Goal: Transaction & Acquisition: Purchase product/service

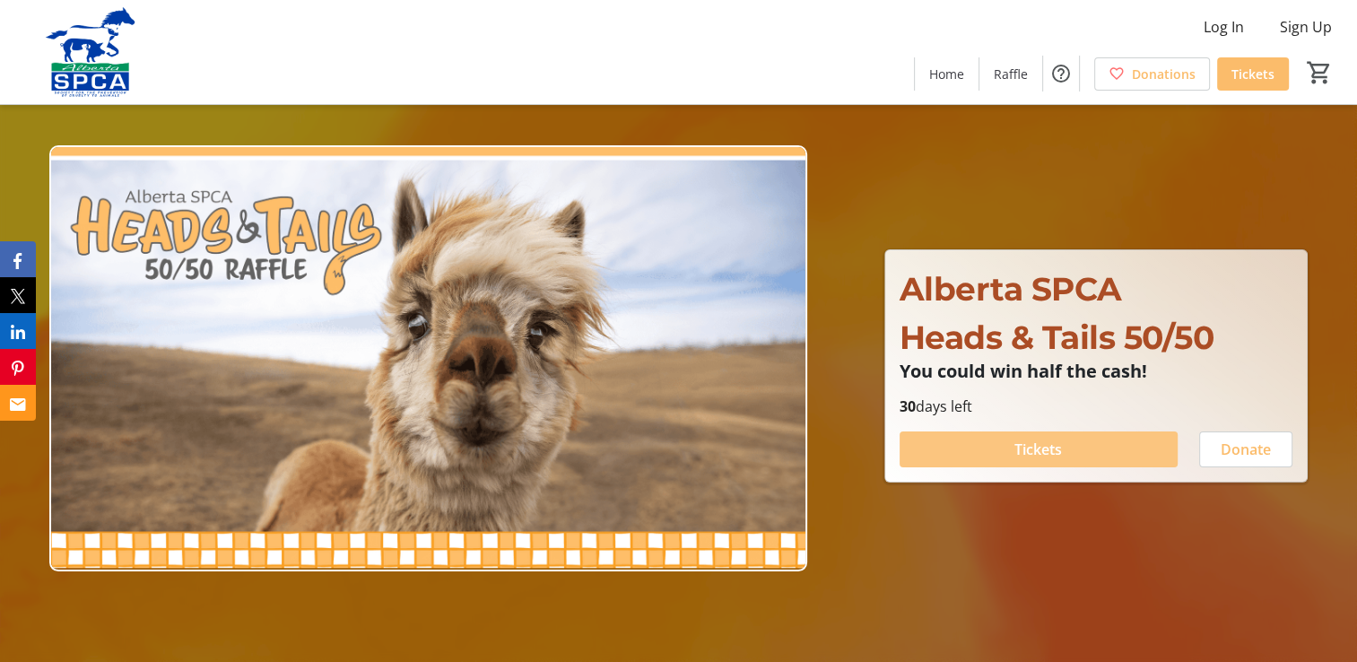
click at [1083, 449] on span at bounding box center [1039, 449] width 278 height 43
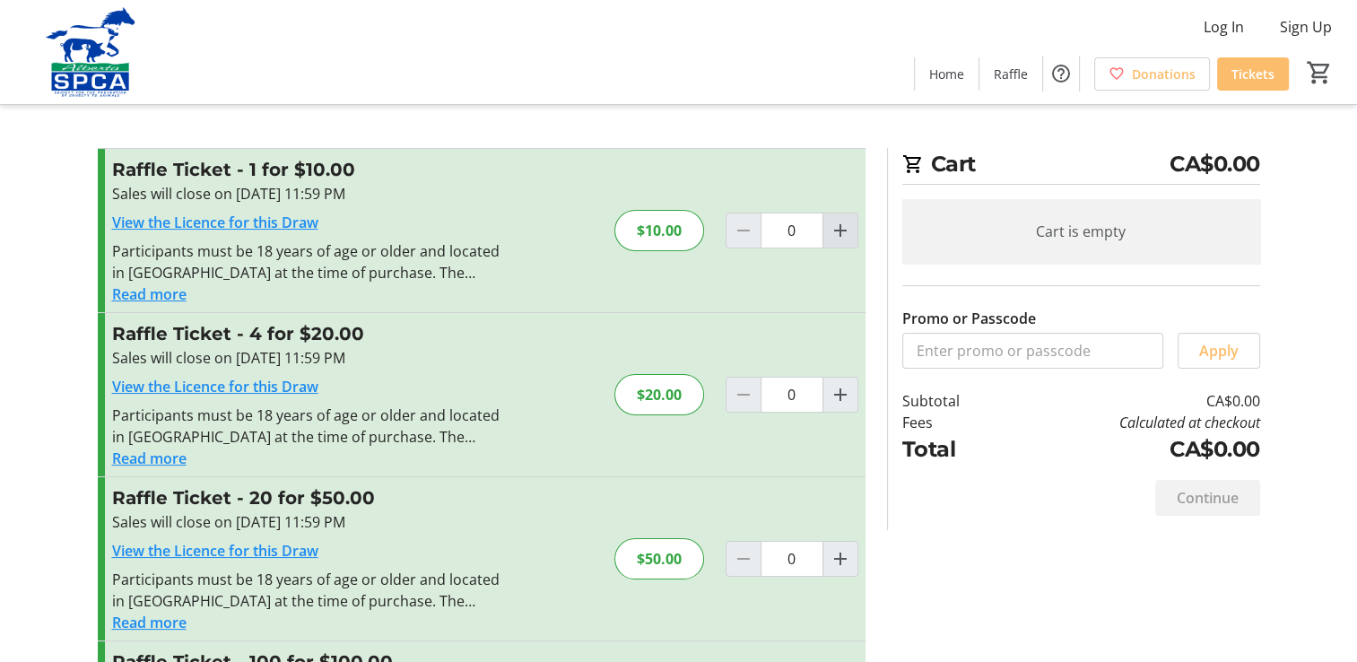
click at [831, 234] on mat-icon "Increment by one" at bounding box center [841, 231] width 22 height 22
type input "1"
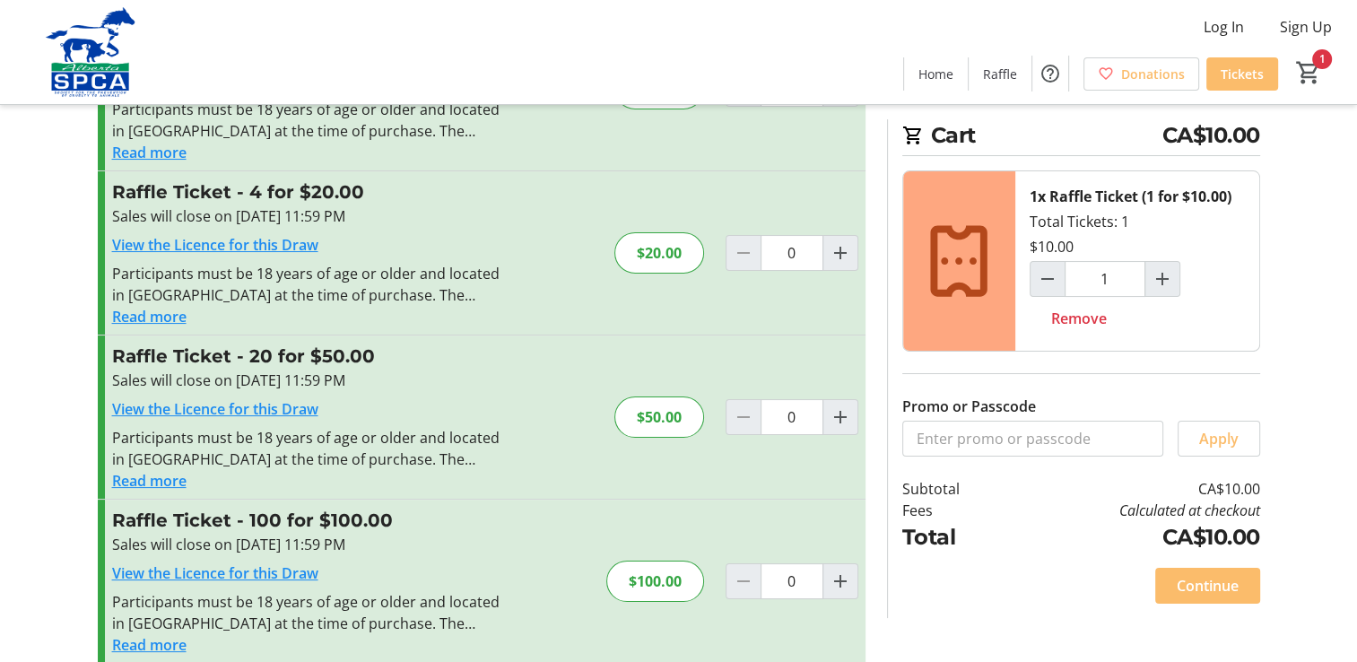
scroll to position [162, 0]
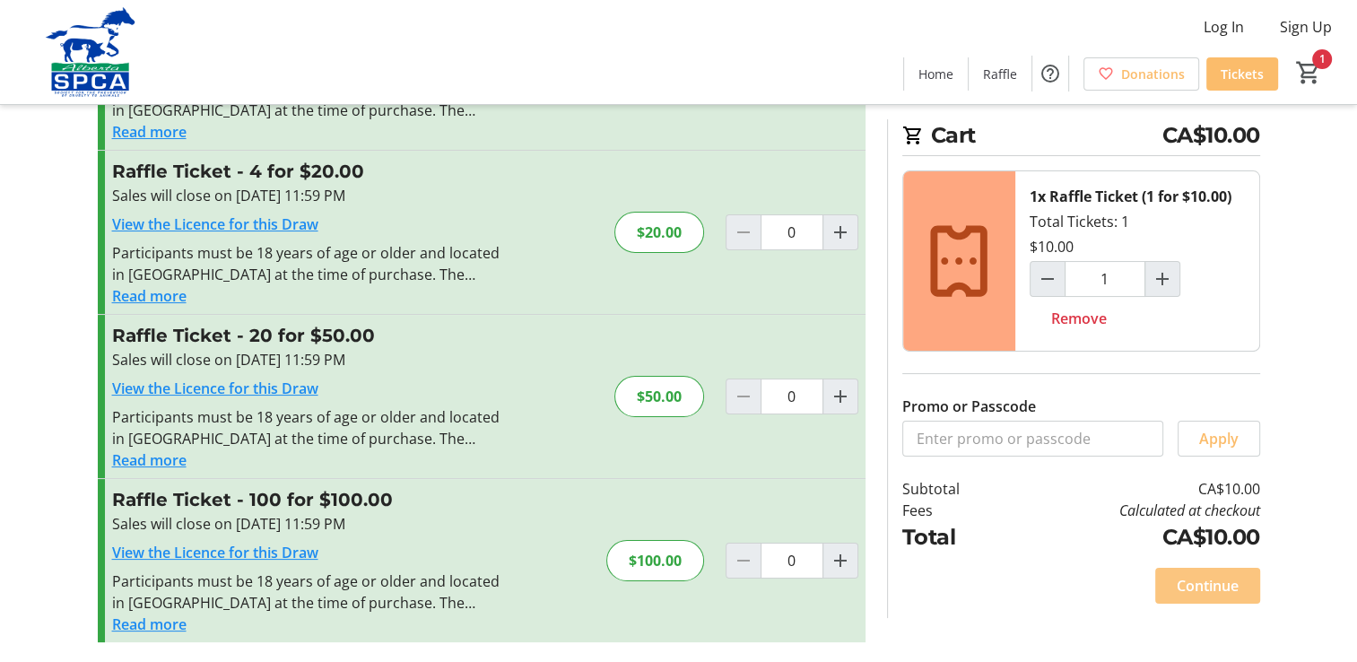
click at [1192, 580] on span "Continue" at bounding box center [1208, 586] width 62 height 22
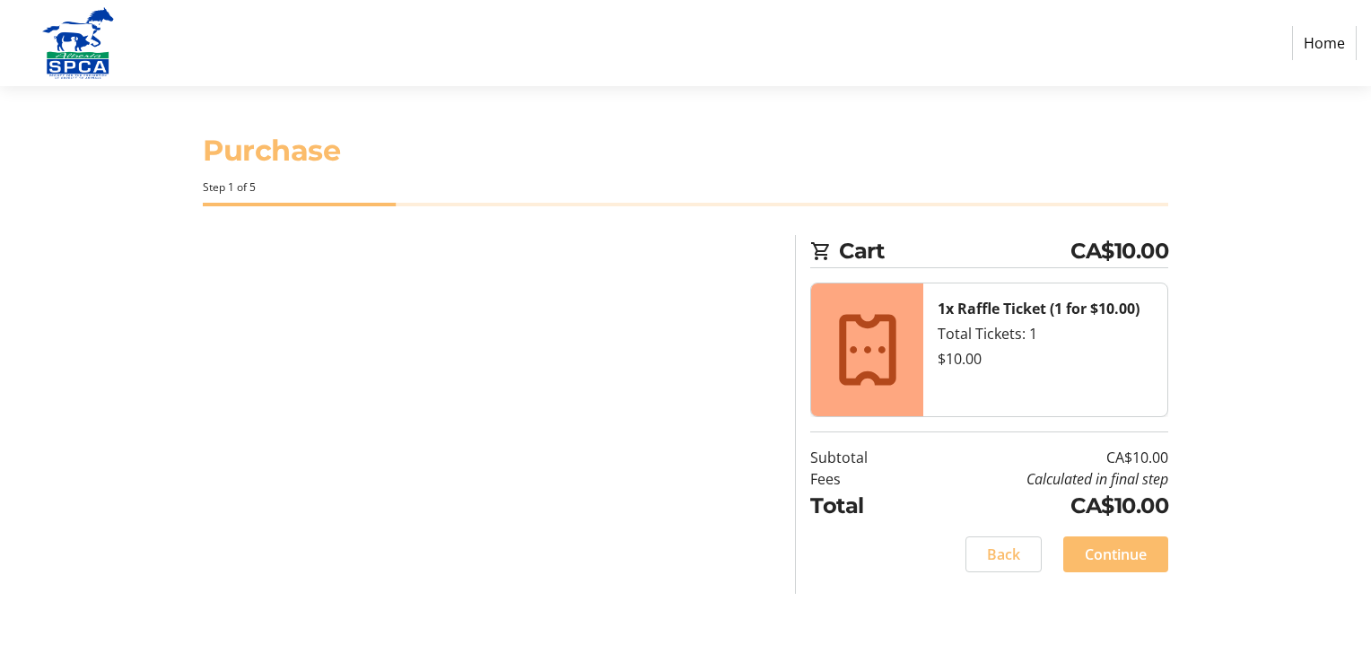
select select "CA"
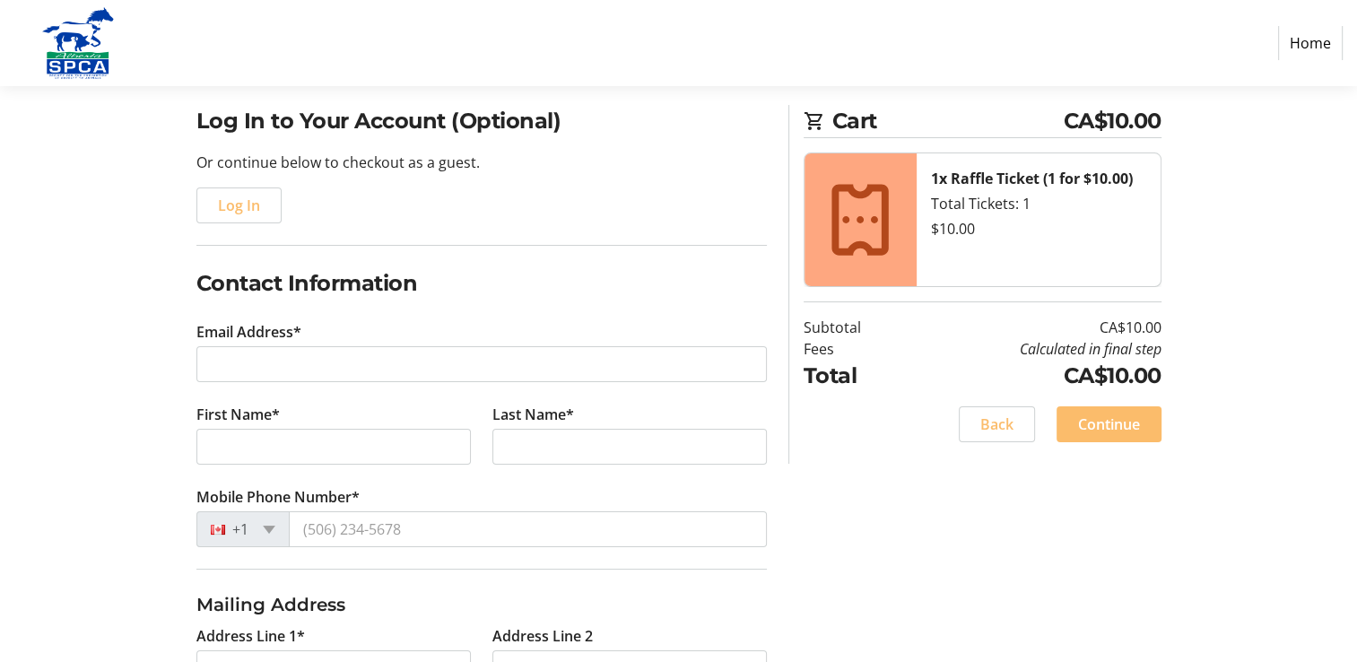
scroll to position [179, 0]
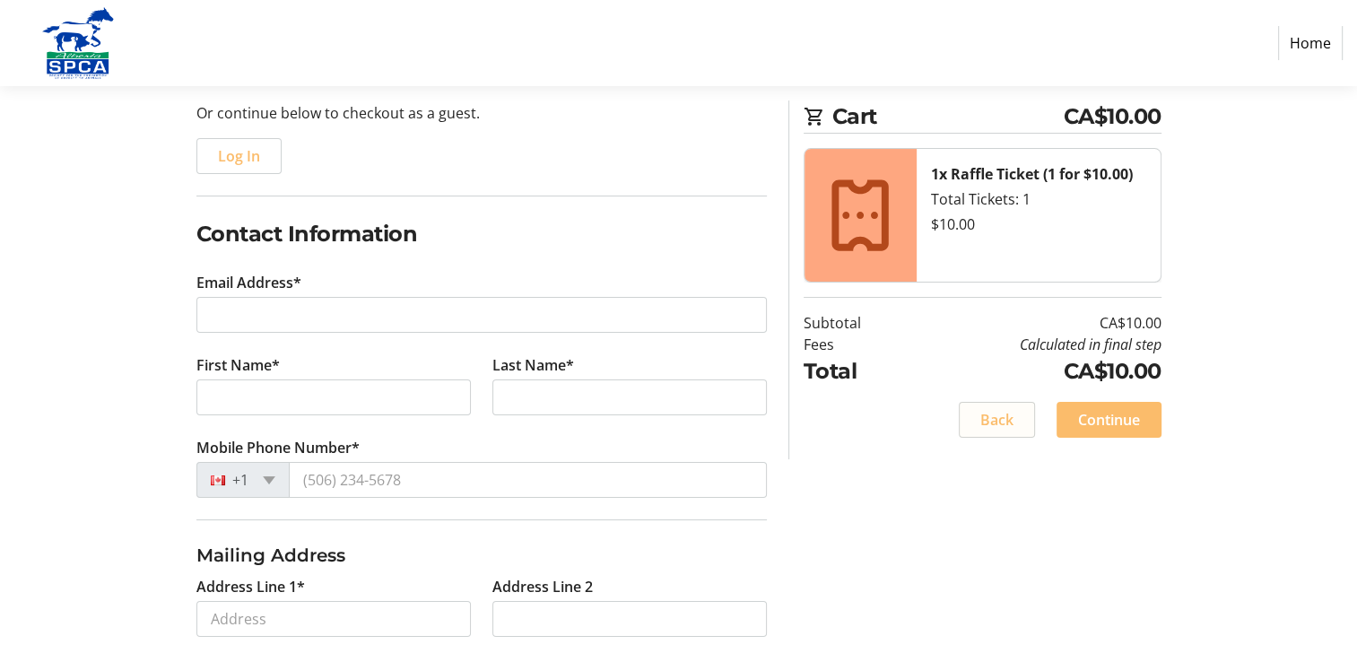
click at [994, 414] on span "Back" at bounding box center [996, 420] width 33 height 22
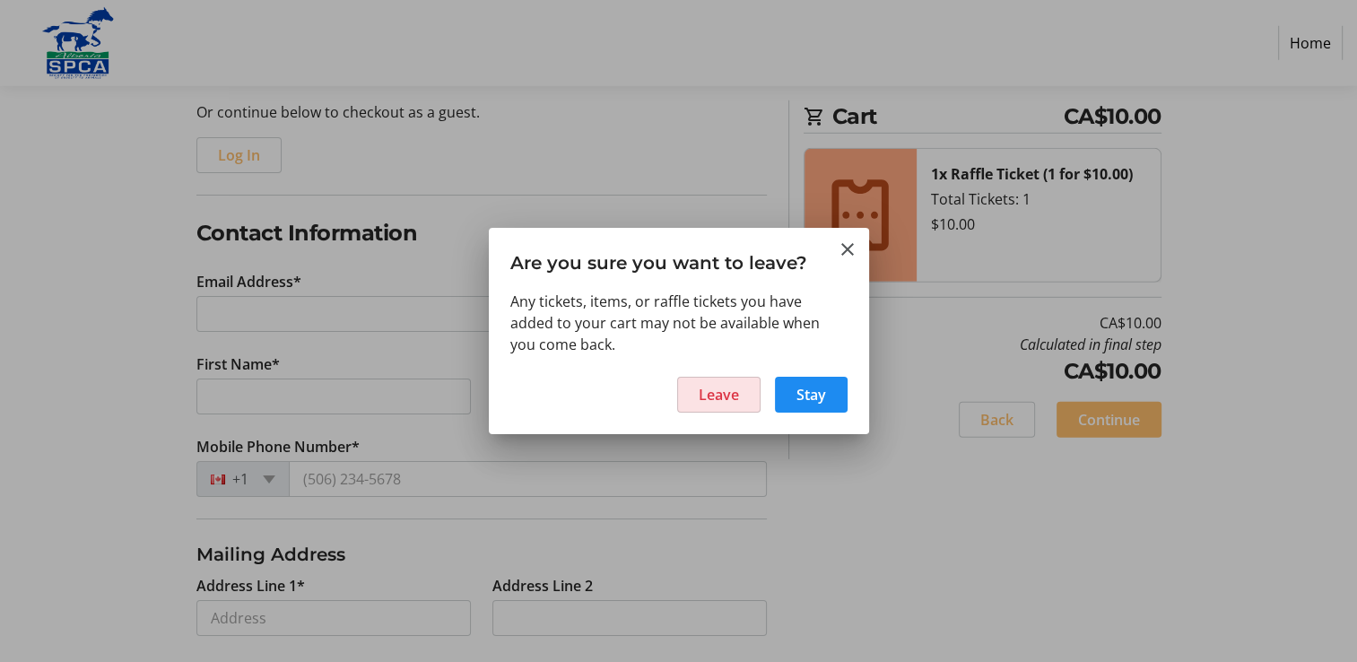
click at [728, 384] on span "Leave" at bounding box center [719, 395] width 40 height 22
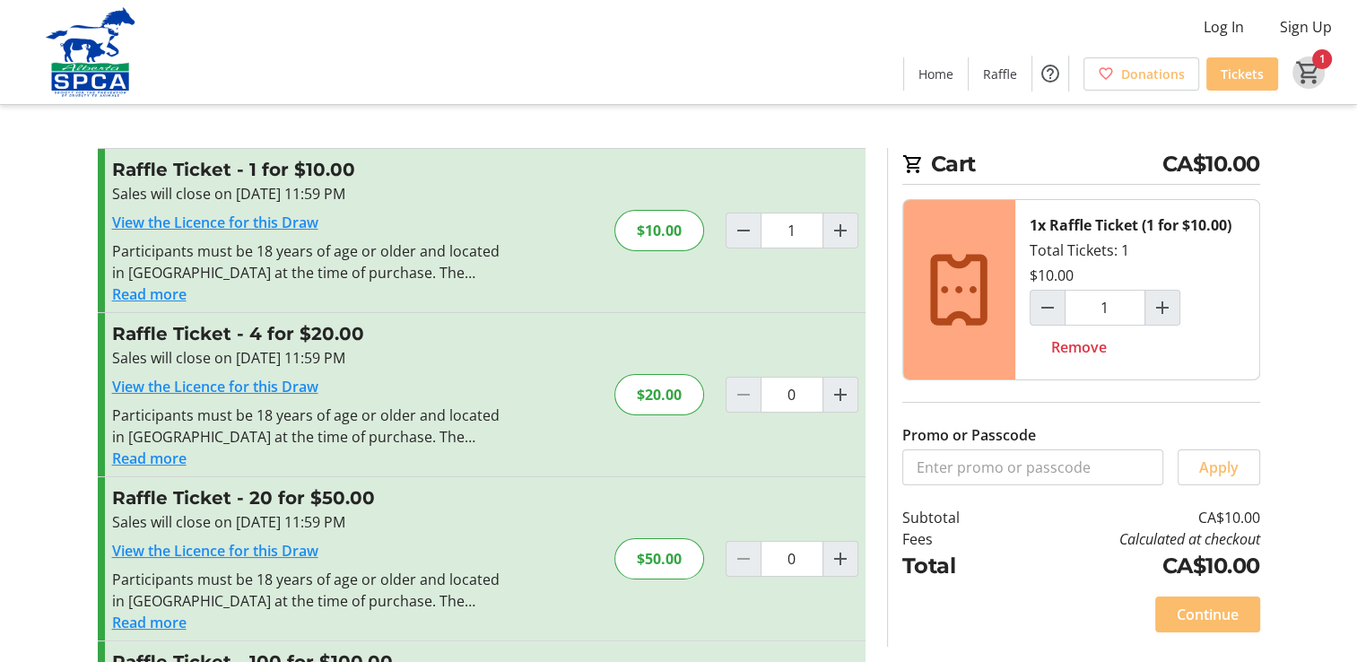
click at [1310, 68] on mat-icon "1" at bounding box center [1308, 72] width 27 height 27
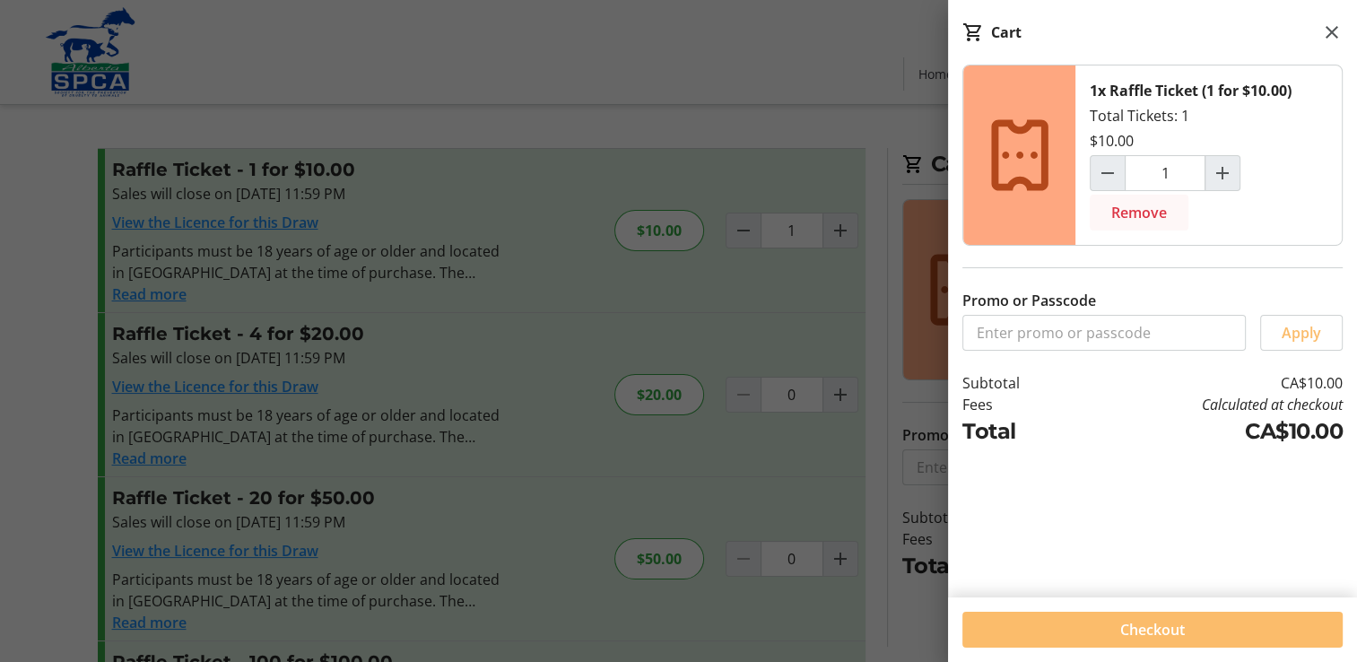
click at [1141, 209] on span "Remove" at bounding box center [1139, 213] width 56 height 22
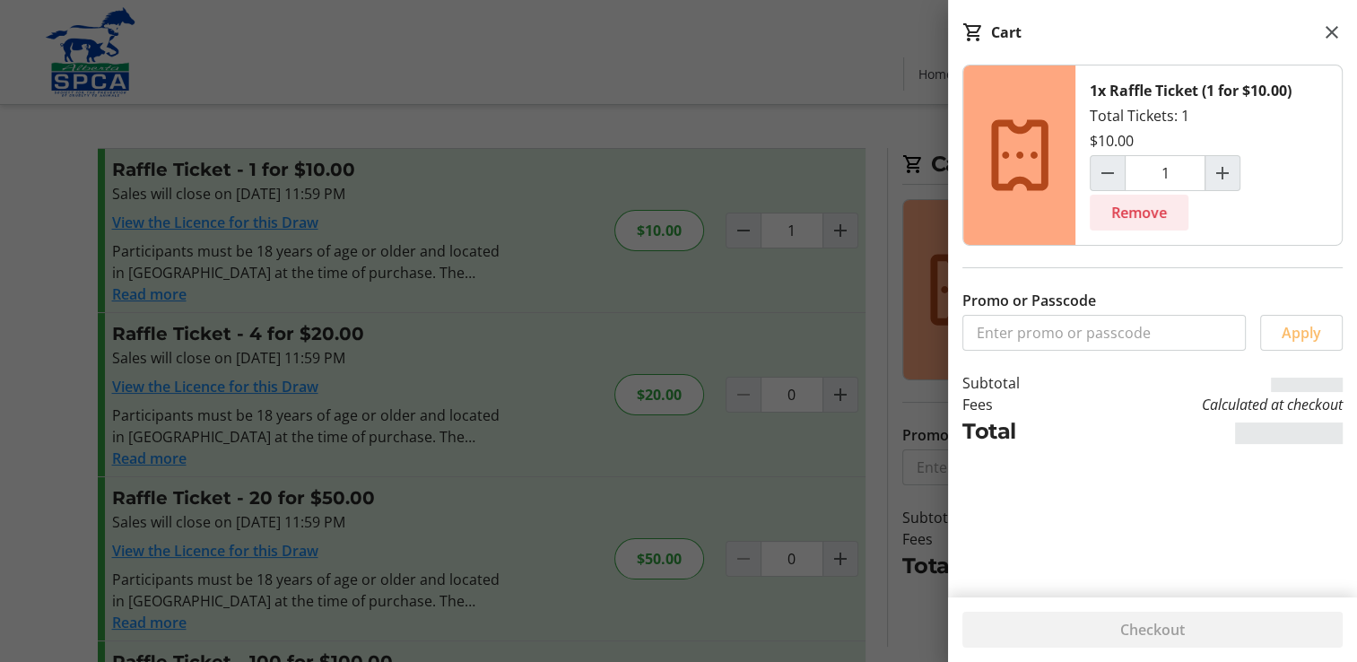
type input "0"
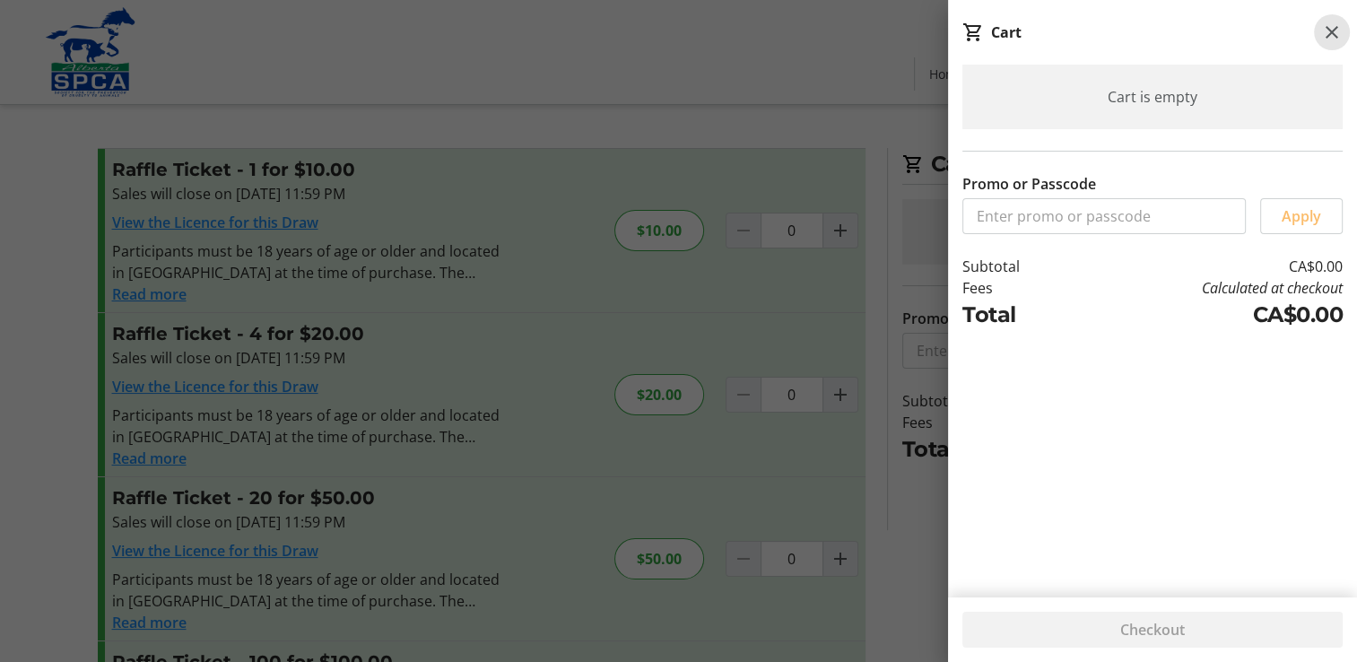
click at [1327, 20] on button at bounding box center [1332, 32] width 36 height 36
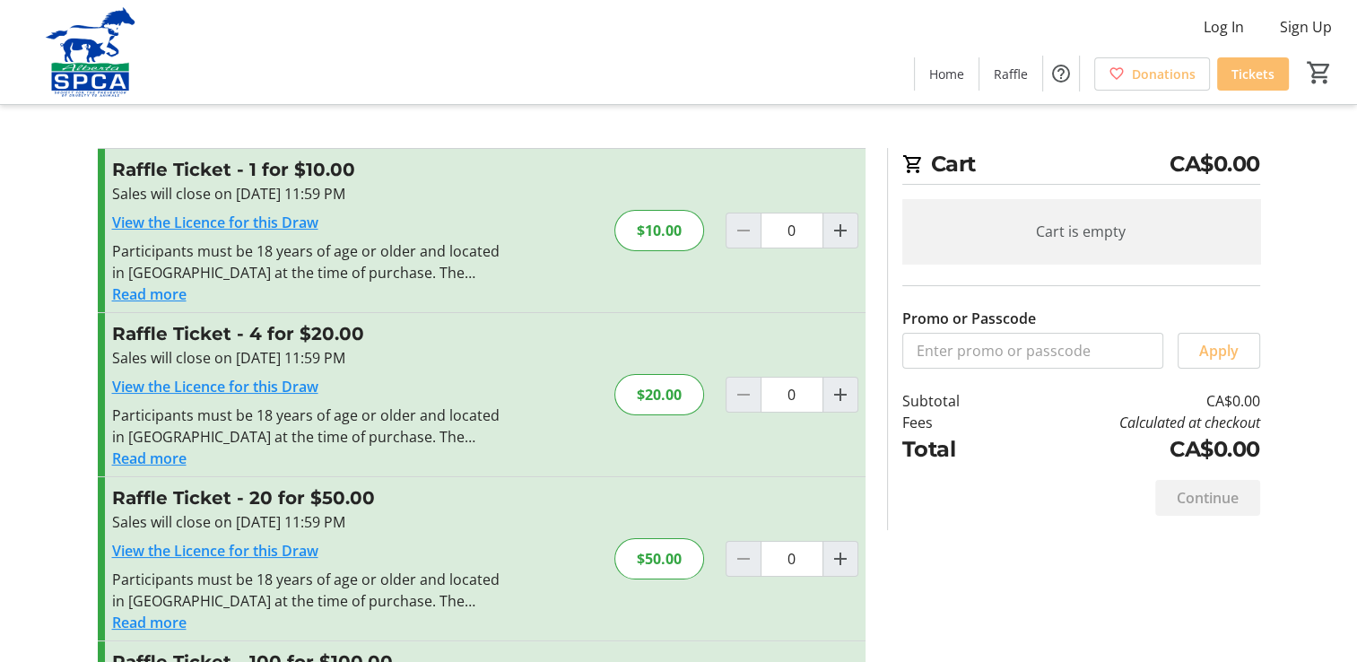
drag, startPoint x: 1037, startPoint y: 108, endPoint x: 1057, endPoint y: 139, distance: 37.1
click at [1057, 139] on div "Cart CA$0.00 Cart is empty Promo or Passcode Apply Subtotal CA$0.00 Fees Calcul…" at bounding box center [679, 413] width 1184 height 826
click at [1216, 30] on span "Log In" at bounding box center [1224, 27] width 40 height 22
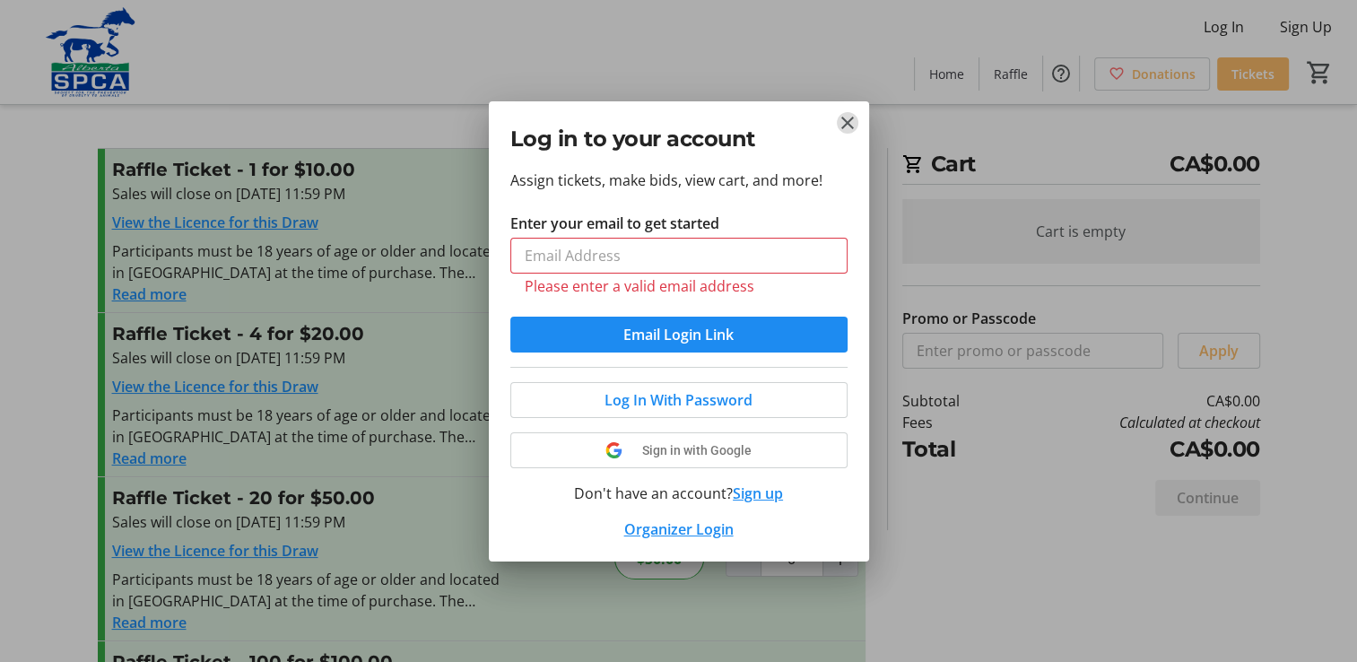
click at [842, 134] on mat-icon "Close" at bounding box center [848, 123] width 22 height 22
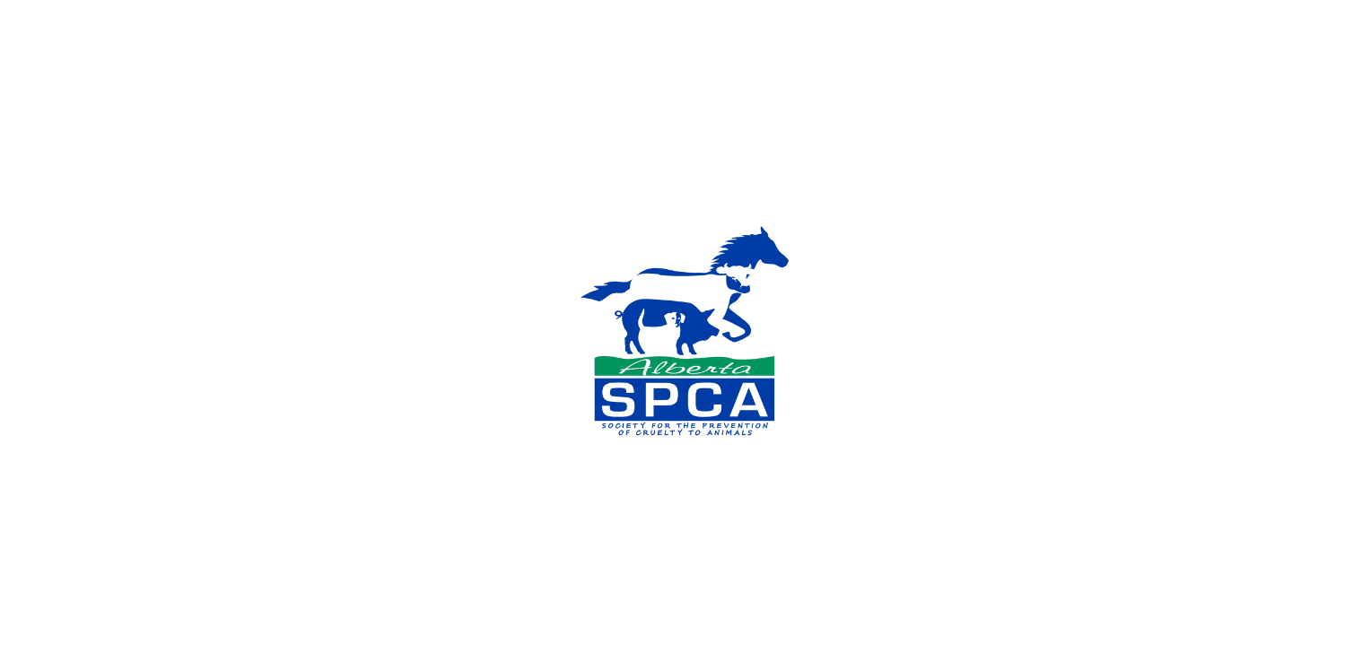
click at [1011, 214] on div at bounding box center [685, 331] width 1371 height 662
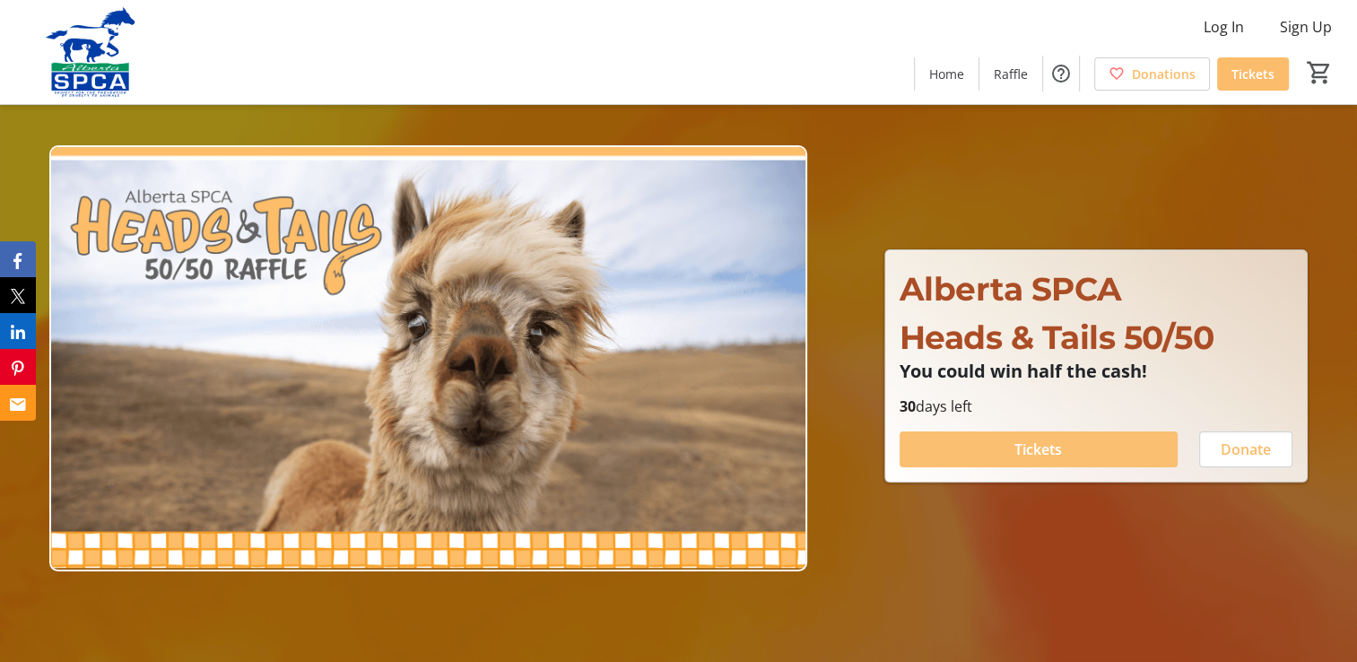
click at [1050, 450] on span "Tickets" at bounding box center [1039, 450] width 48 height 22
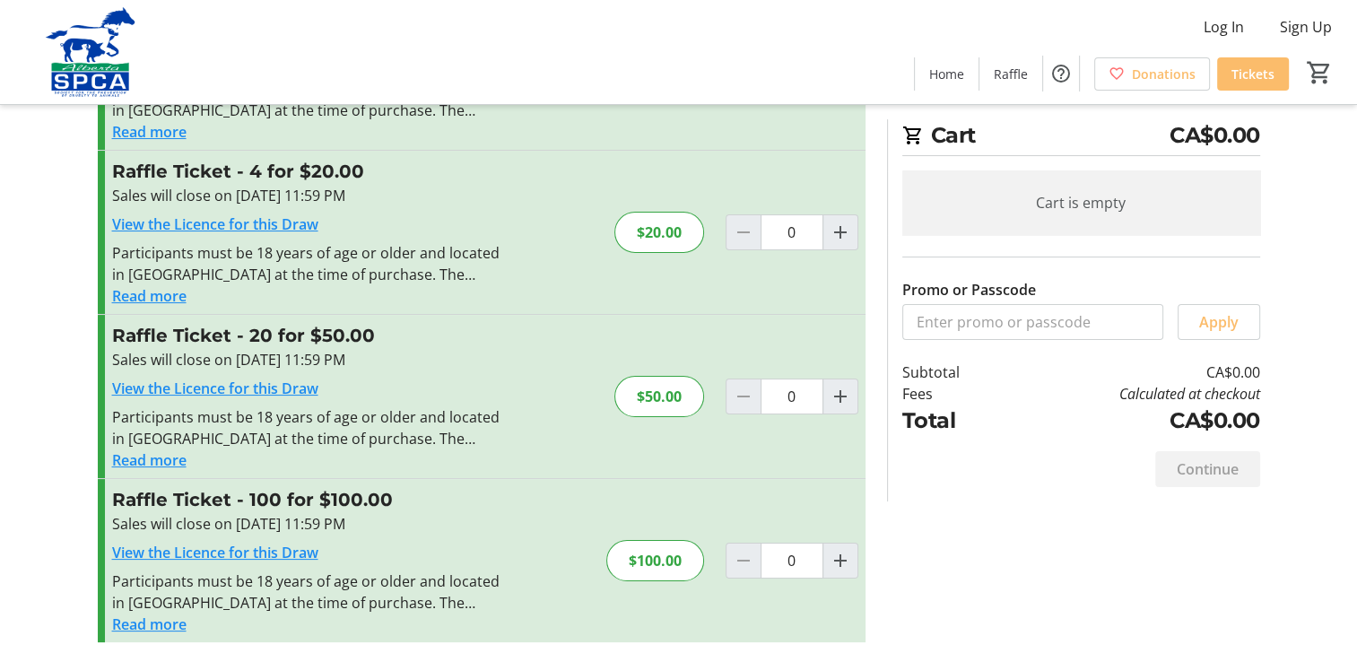
scroll to position [56, 0]
